Goal: Information Seeking & Learning: Find specific fact

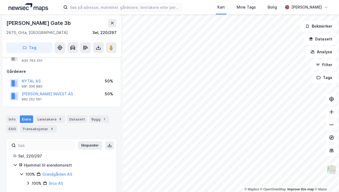
scroll to position [29, 0]
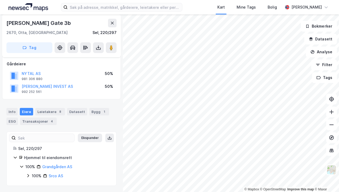
click at [57, 166] on link "Grandgården AS" at bounding box center [57, 166] width 30 height 5
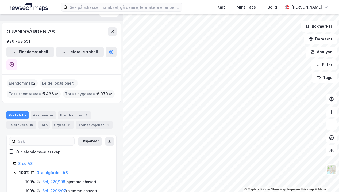
scroll to position [13, 0]
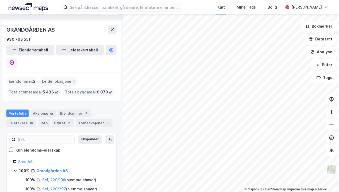
click at [23, 159] on link "Srco AS" at bounding box center [25, 161] width 14 height 5
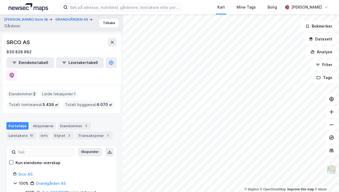
click at [62, 132] on div "Styret 2" at bounding box center [63, 135] width 22 height 7
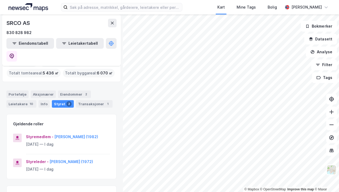
scroll to position [21, 0]
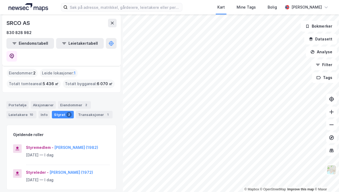
click at [112, 24] on icon at bounding box center [112, 23] width 4 height 4
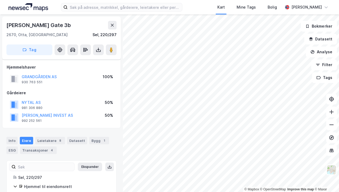
scroll to position [29, 0]
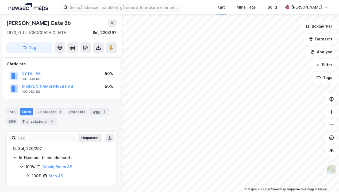
click at [0, 0] on button "NYTAL AS" at bounding box center [0, 0] width 0 height 0
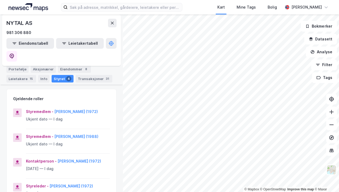
scroll to position [60, 0]
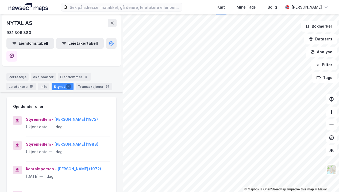
click at [110, 22] on button at bounding box center [112, 23] width 9 height 9
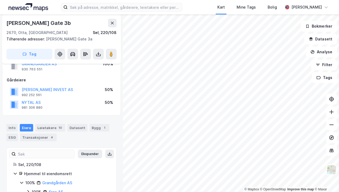
scroll to position [9, 0]
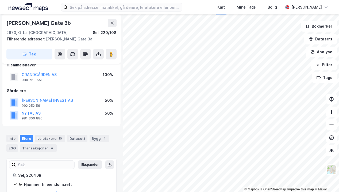
click at [0, 0] on button "[PERSON_NAME] INVEST AS" at bounding box center [0, 0] width 0 height 0
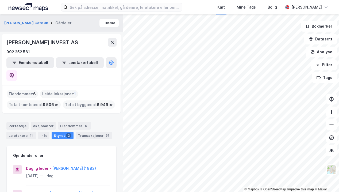
click at [112, 43] on icon at bounding box center [112, 42] width 3 height 3
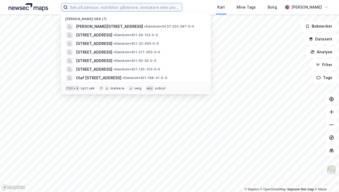
click at [108, 9] on input at bounding box center [125, 7] width 115 height 8
click at [110, 24] on span "[PERSON_NAME][STREET_ADDRESS]" at bounding box center [109, 26] width 67 height 6
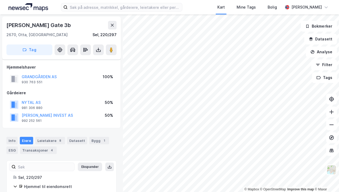
scroll to position [9, 0]
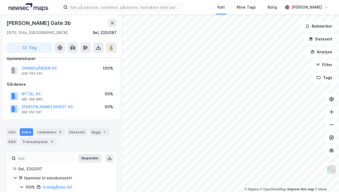
click at [0, 0] on button "NYTAL AS" at bounding box center [0, 0] width 0 height 0
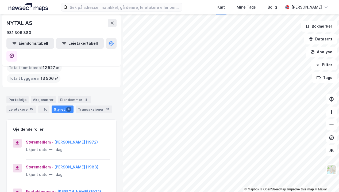
scroll to position [36, 0]
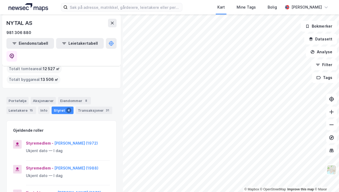
drag, startPoint x: 90, startPoint y: 124, endPoint x: 113, endPoint y: 141, distance: 28.8
click at [113, 141] on div "[PERSON_NAME] Gate 3b Gårdeier Tilbake NYTAL AS 981 306 880 Eiendomstabell Leie…" at bounding box center [61, 102] width 123 height 177
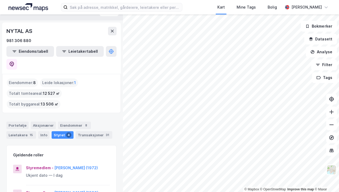
scroll to position [0, 0]
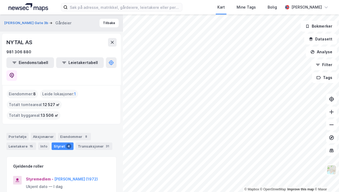
click at [105, 23] on button "Tilbake" at bounding box center [109, 23] width 19 height 9
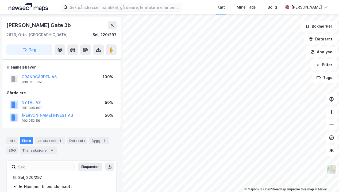
scroll to position [9, 0]
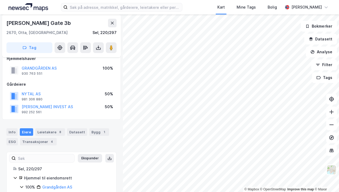
click at [58, 130] on div "8" at bounding box center [60, 131] width 5 height 5
